Goal: Task Accomplishment & Management: Use online tool/utility

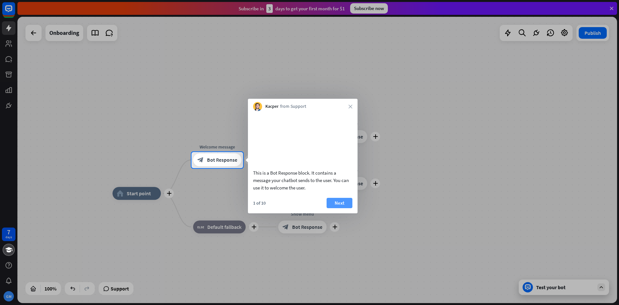
click at [336, 208] on button "Next" at bounding box center [340, 203] width 26 height 10
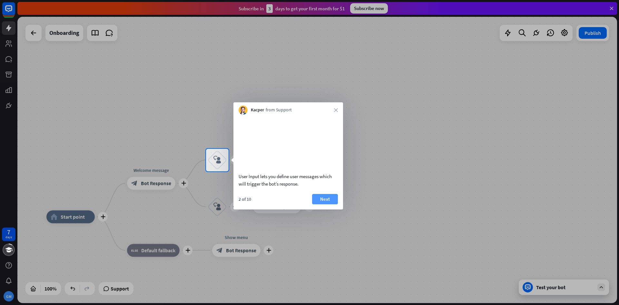
click at [330, 204] on button "Next" at bounding box center [325, 199] width 26 height 10
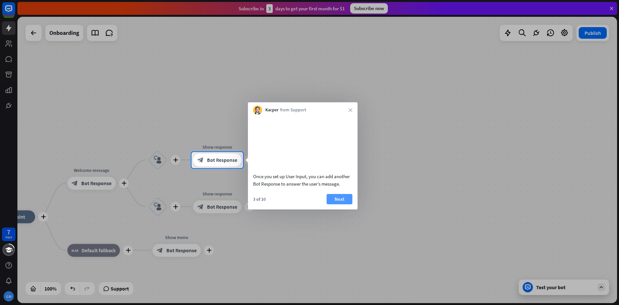
click at [340, 204] on button "Next" at bounding box center [340, 199] width 26 height 10
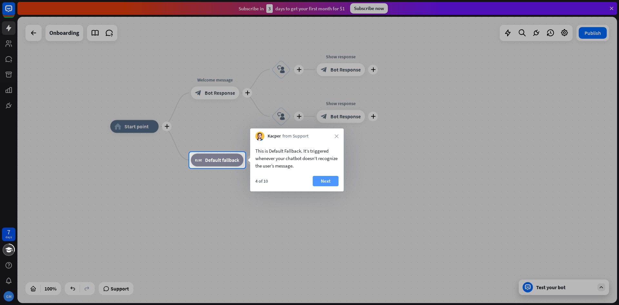
click at [330, 180] on button "Next" at bounding box center [326, 181] width 26 height 10
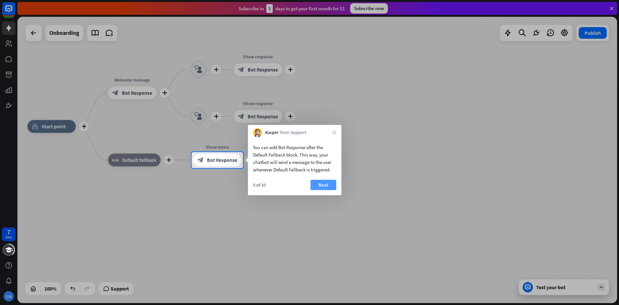
click at [330, 189] on button "Next" at bounding box center [324, 185] width 26 height 10
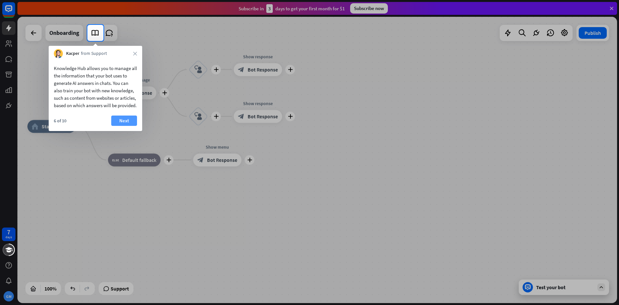
click at [119, 123] on button "Next" at bounding box center [124, 120] width 26 height 10
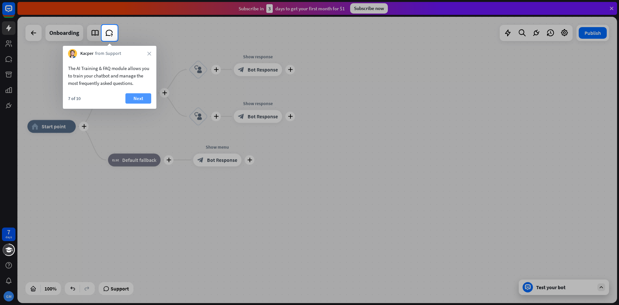
click at [142, 97] on button "Next" at bounding box center [138, 98] width 26 height 10
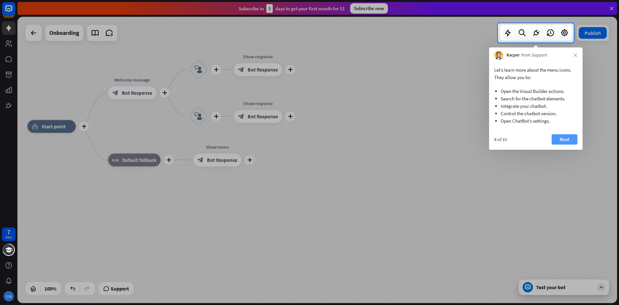
click at [573, 139] on button "Next" at bounding box center [565, 139] width 26 height 10
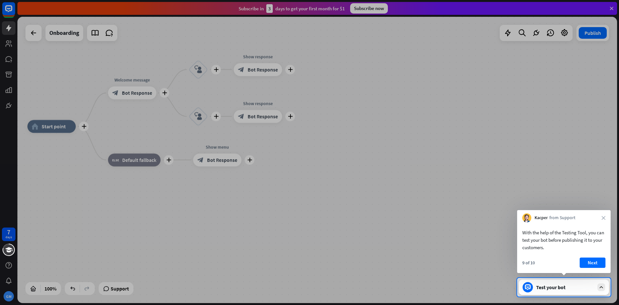
click at [588, 268] on div "9 of 10 Next" at bounding box center [564, 264] width 94 height 15
click at [588, 266] on button "Next" at bounding box center [593, 262] width 26 height 10
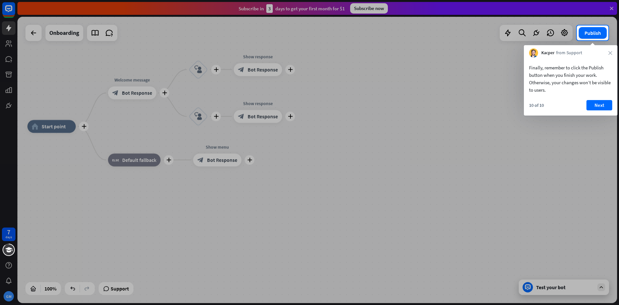
click at [588, 266] on div "7 days GM close Product Help First steps Get started with ChatBot Help Center F…" at bounding box center [309, 152] width 619 height 305
click at [599, 105] on button "Next" at bounding box center [600, 105] width 26 height 10
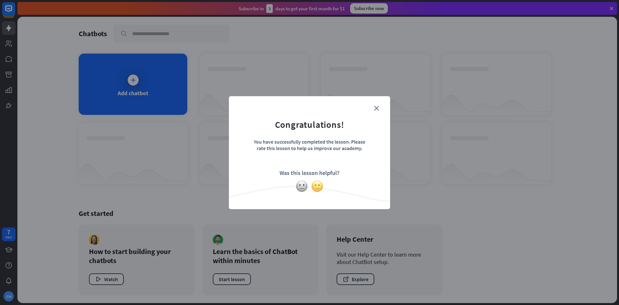
click at [322, 185] on img at bounding box center [317, 186] width 12 height 12
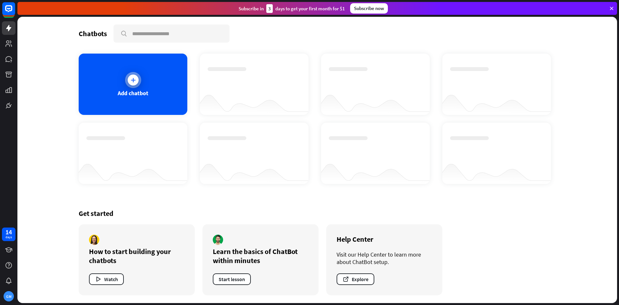
click at [132, 90] on div "Add chatbot" at bounding box center [133, 92] width 31 height 7
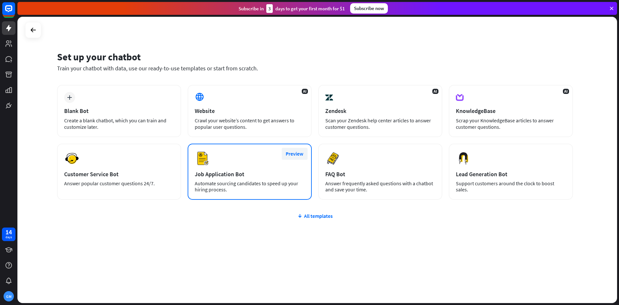
click at [306, 152] on button "Preview" at bounding box center [295, 154] width 26 height 12
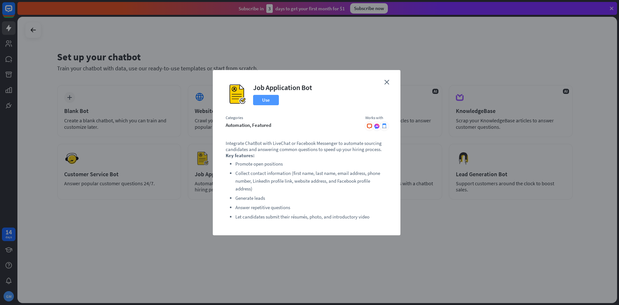
click at [254, 99] on button "Use" at bounding box center [266, 100] width 26 height 10
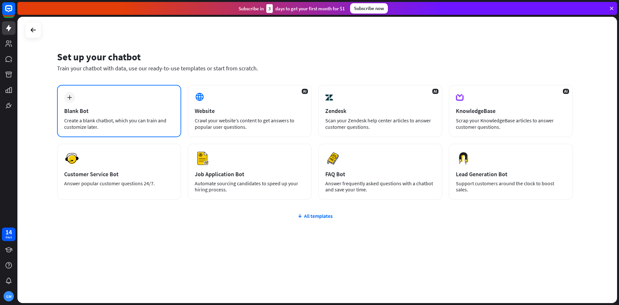
click at [143, 102] on div "plus Blank Bot Create a blank chatbot, which you can train and customize later." at bounding box center [119, 111] width 124 height 52
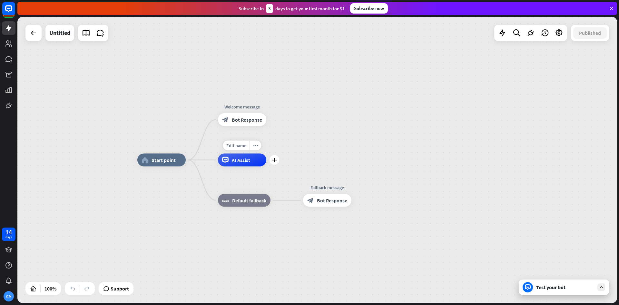
click at [248, 166] on div "AI Assist" at bounding box center [242, 159] width 48 height 13
click at [237, 148] on div "Edit name" at bounding box center [236, 146] width 26 height 10
type input "*****"
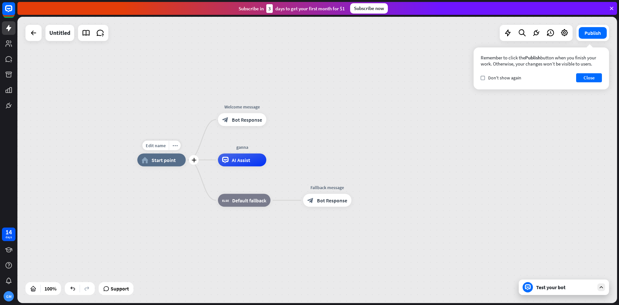
click at [171, 163] on div "home_2 Start point" at bounding box center [161, 159] width 48 height 13
click at [252, 207] on div "Edit name more_horiz plus block_fallback Default fallback" at bounding box center [244, 200] width 53 height 13
drag, startPoint x: 258, startPoint y: 202, endPoint x: 333, endPoint y: 222, distance: 78.3
click at [333, 222] on div "home_2 Start point Welcome message block_bot_response Bot Response ganna AI Ass…" at bounding box center [437, 303] width 600 height 286
click at [587, 80] on button "Close" at bounding box center [589, 77] width 26 height 9
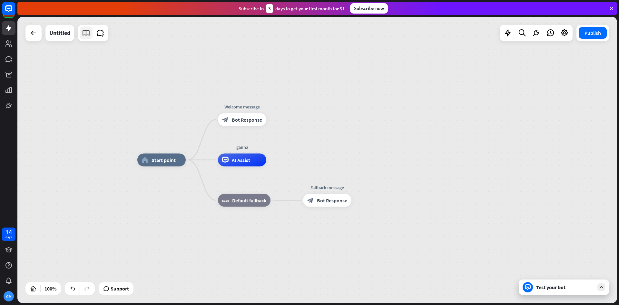
click at [92, 37] on link at bounding box center [86, 32] width 13 height 13
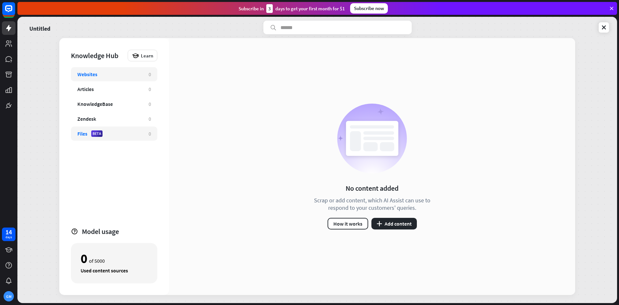
click at [112, 135] on div "Files BETA" at bounding box center [109, 133] width 65 height 6
